Goal: Task Accomplishment & Management: Use online tool/utility

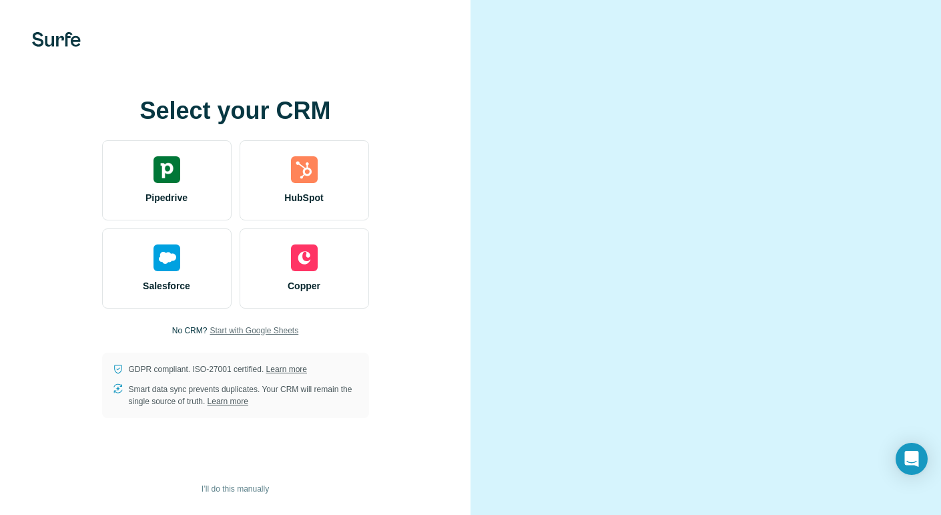
click at [248, 332] on span "Start with Google Sheets" at bounding box center [254, 331] width 89 height 12
